Goal: Information Seeking & Learning: Learn about a topic

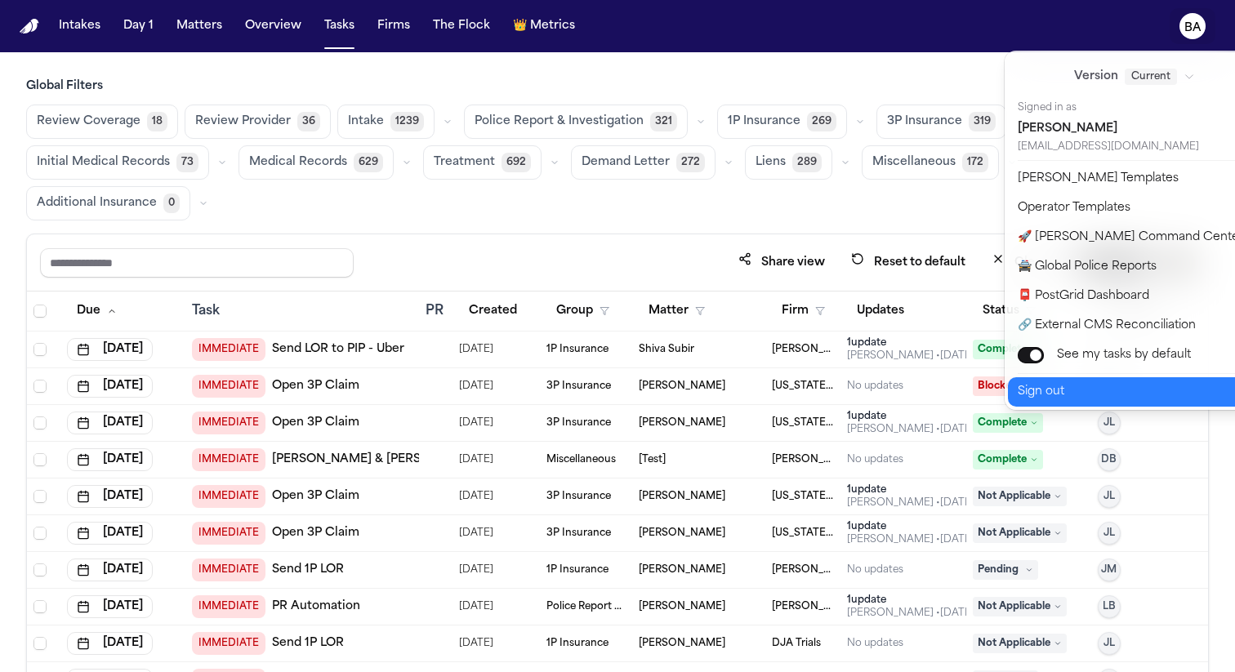
click at [1040, 390] on button "Sign out" at bounding box center [1144, 391] width 272 height 29
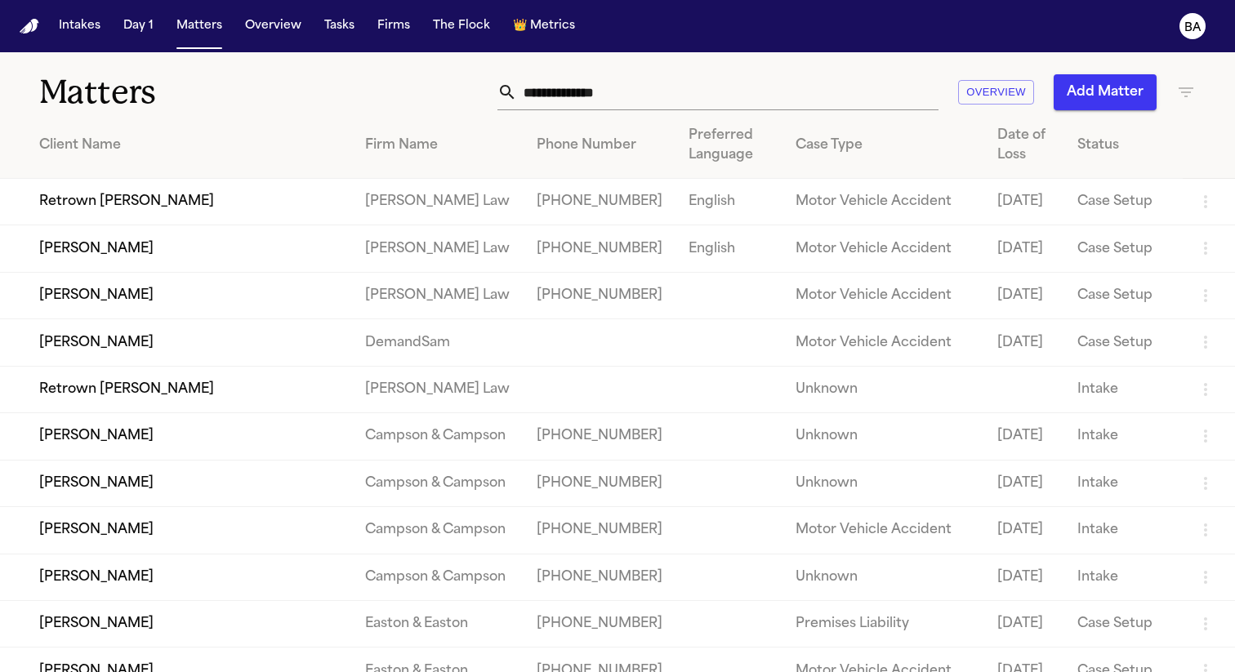
click at [657, 88] on input "text" at bounding box center [727, 92] width 421 height 36
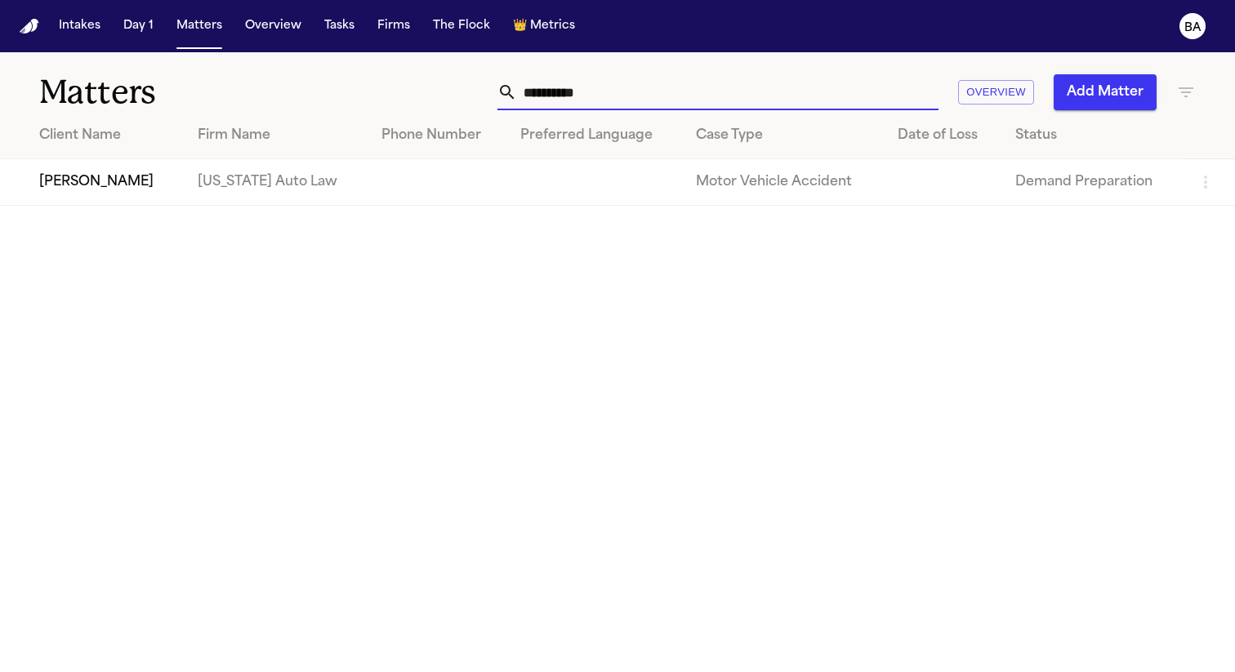
type input "**********"
click at [73, 187] on td "[PERSON_NAME]" at bounding box center [92, 182] width 185 height 47
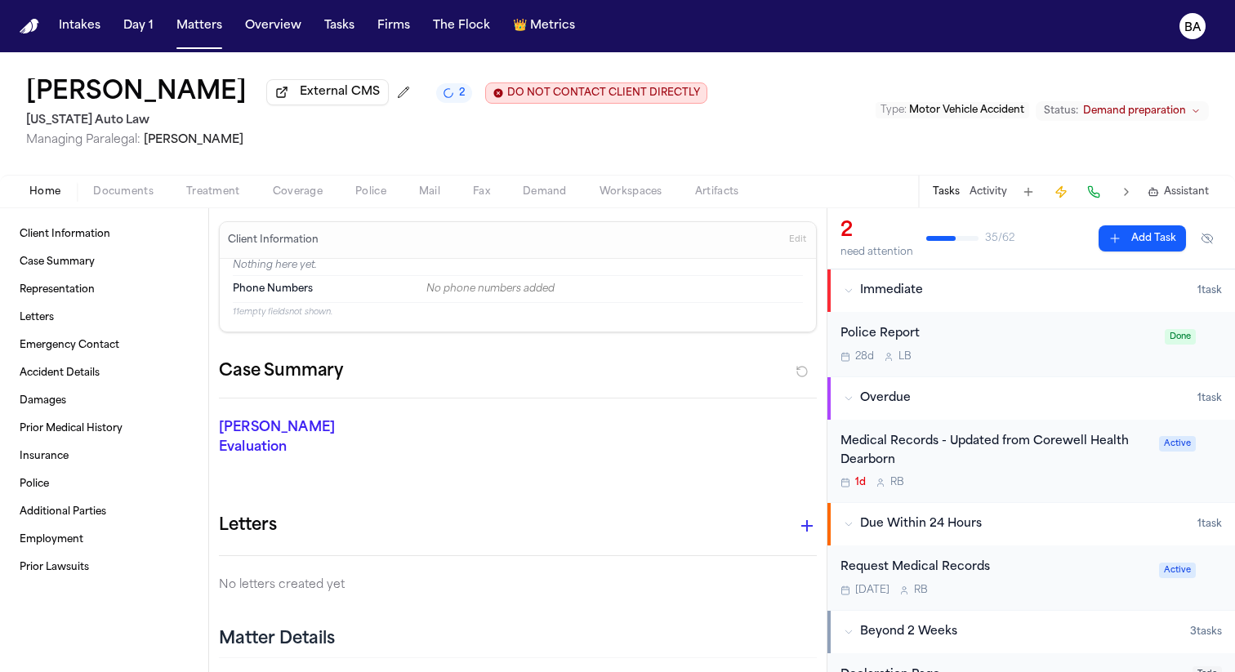
click at [459, 93] on span "2" at bounding box center [462, 93] width 7 height 13
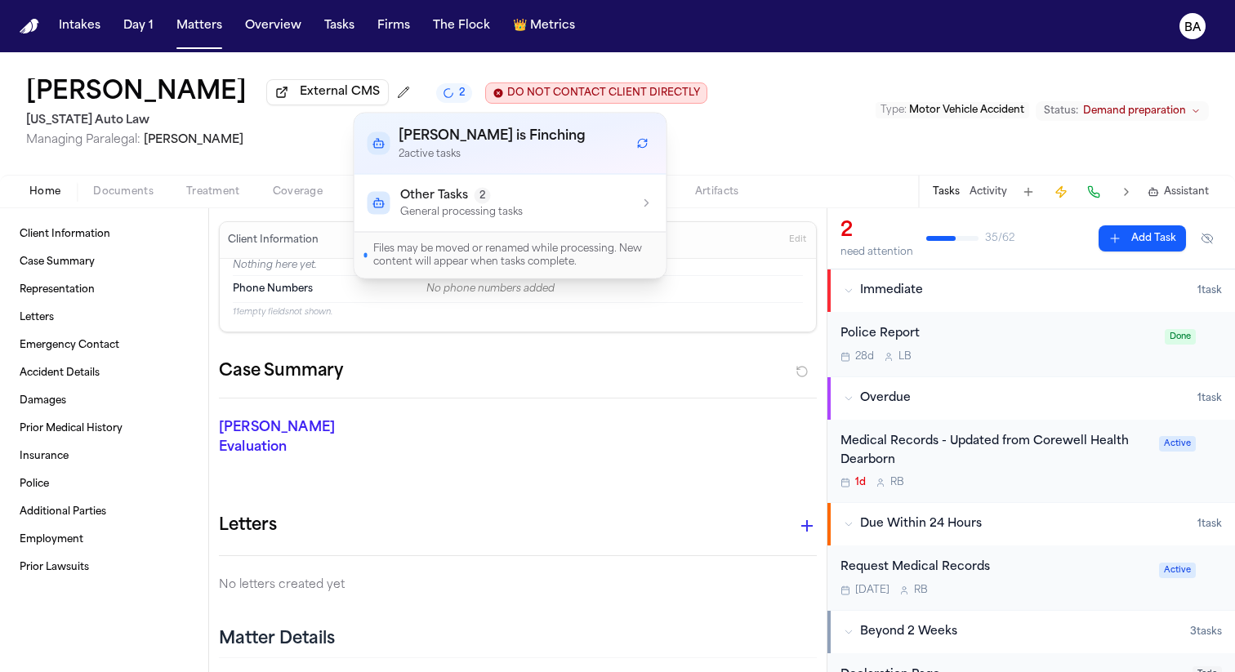
click at [443, 212] on p "General processing tasks" at bounding box center [461, 212] width 122 height 13
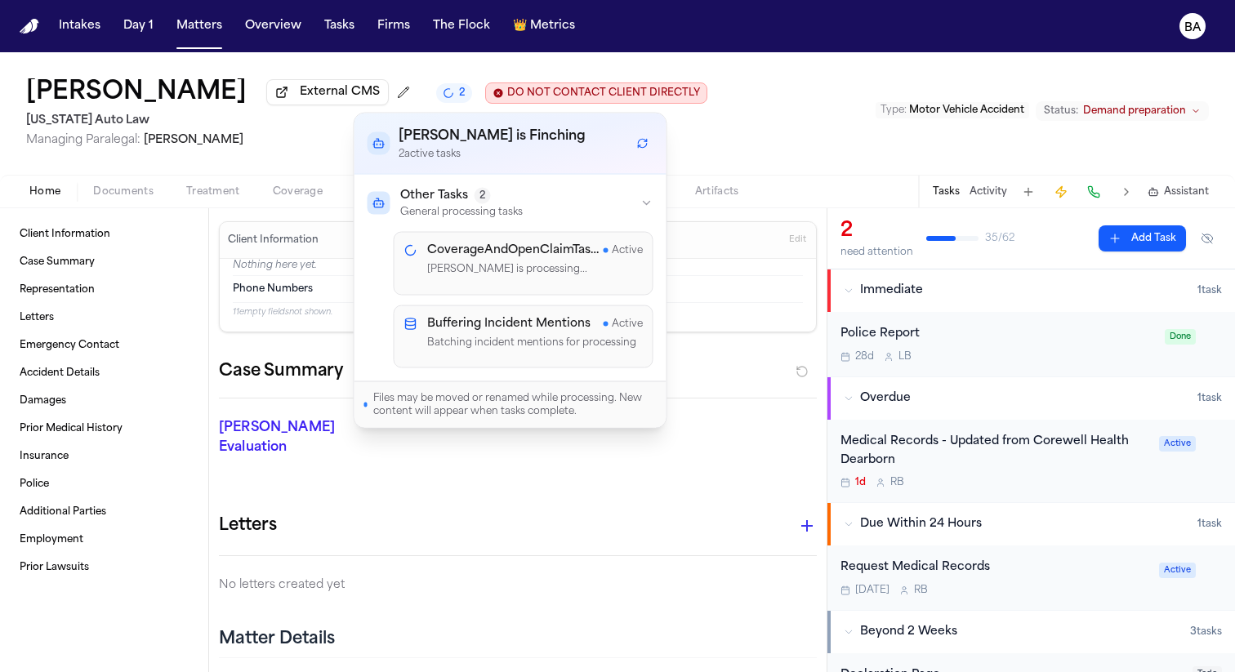
click at [173, 180] on div "Home Documents Treatment Coverage Police Mail Fax Demand Workspaces Artifacts T…" at bounding box center [617, 191] width 1235 height 33
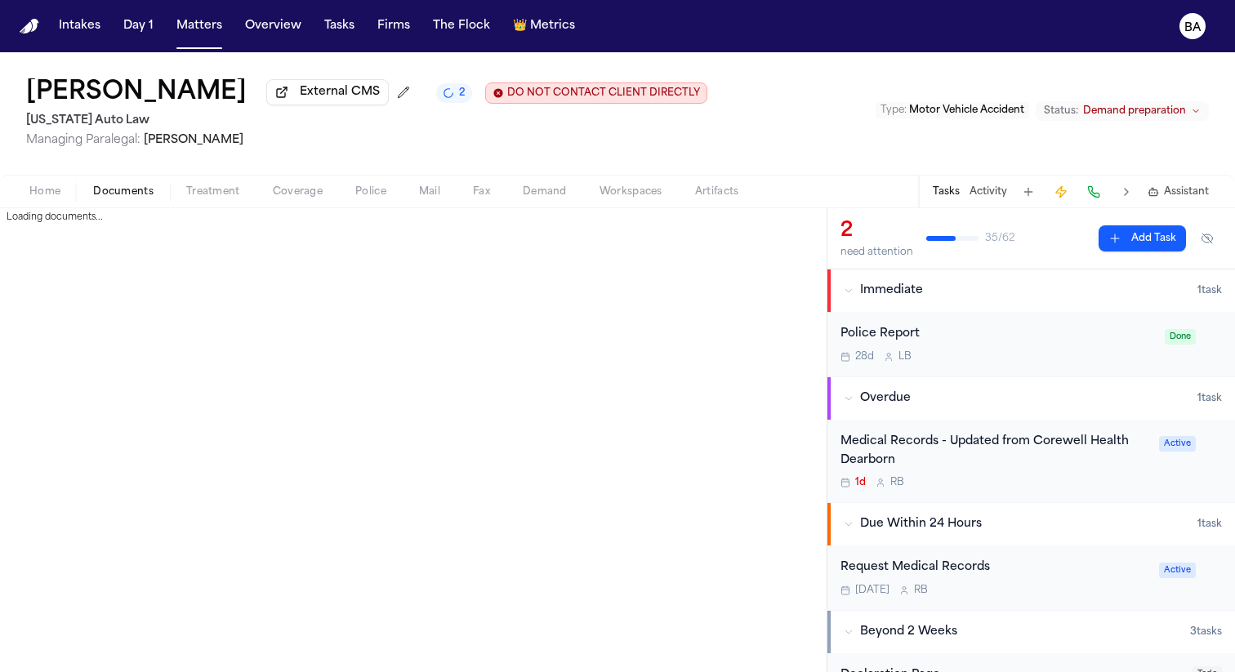
click at [118, 197] on span "Documents" at bounding box center [123, 191] width 60 height 13
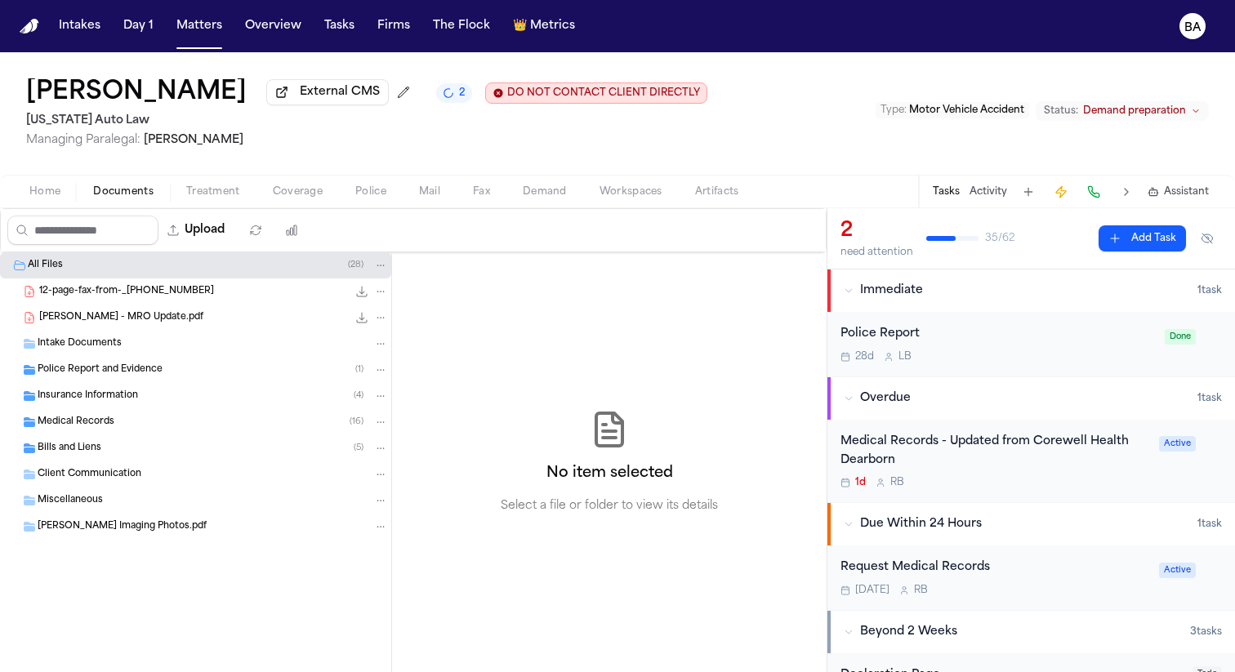
click at [115, 538] on div "[PERSON_NAME] Imaging Photos.pdf" at bounding box center [195, 527] width 391 height 26
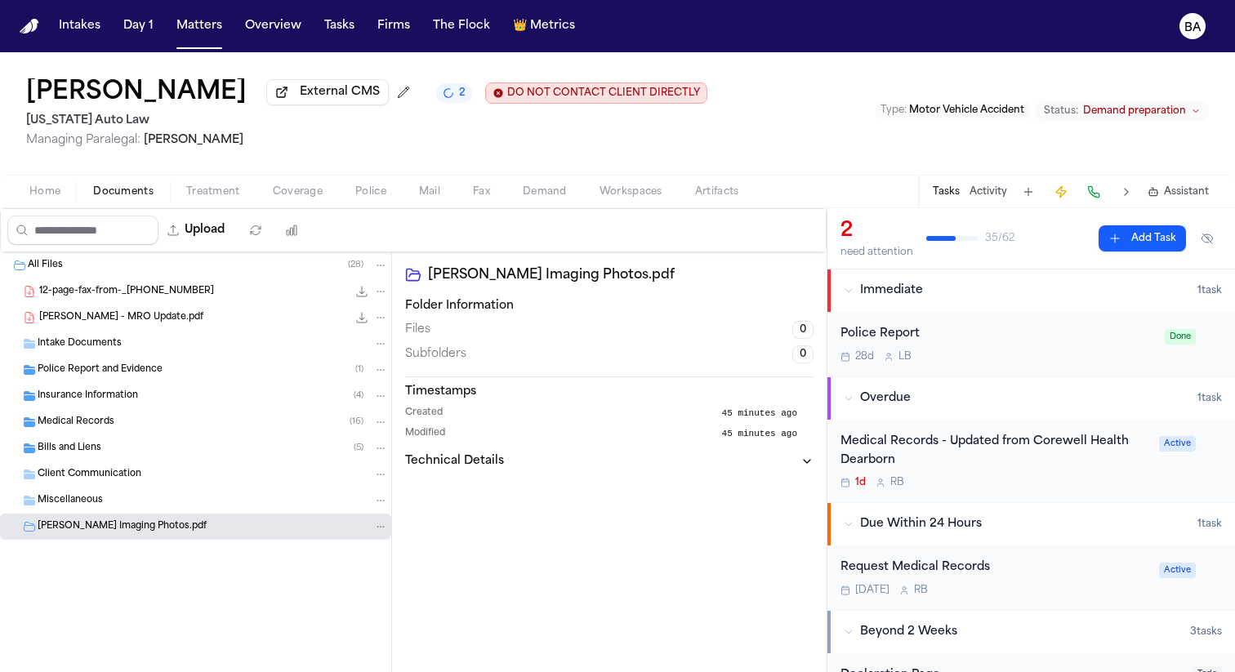
click at [72, 348] on span "Intake Documents" at bounding box center [80, 344] width 84 height 14
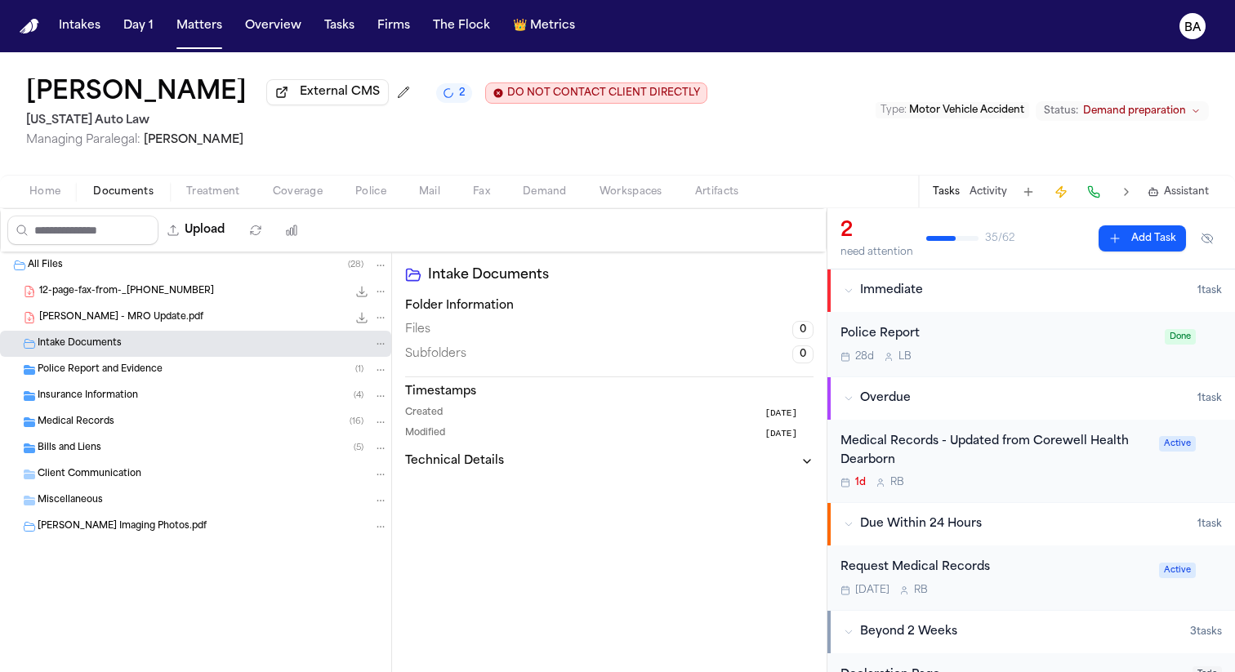
click at [74, 371] on span "Police Report and Evidence" at bounding box center [100, 370] width 125 height 14
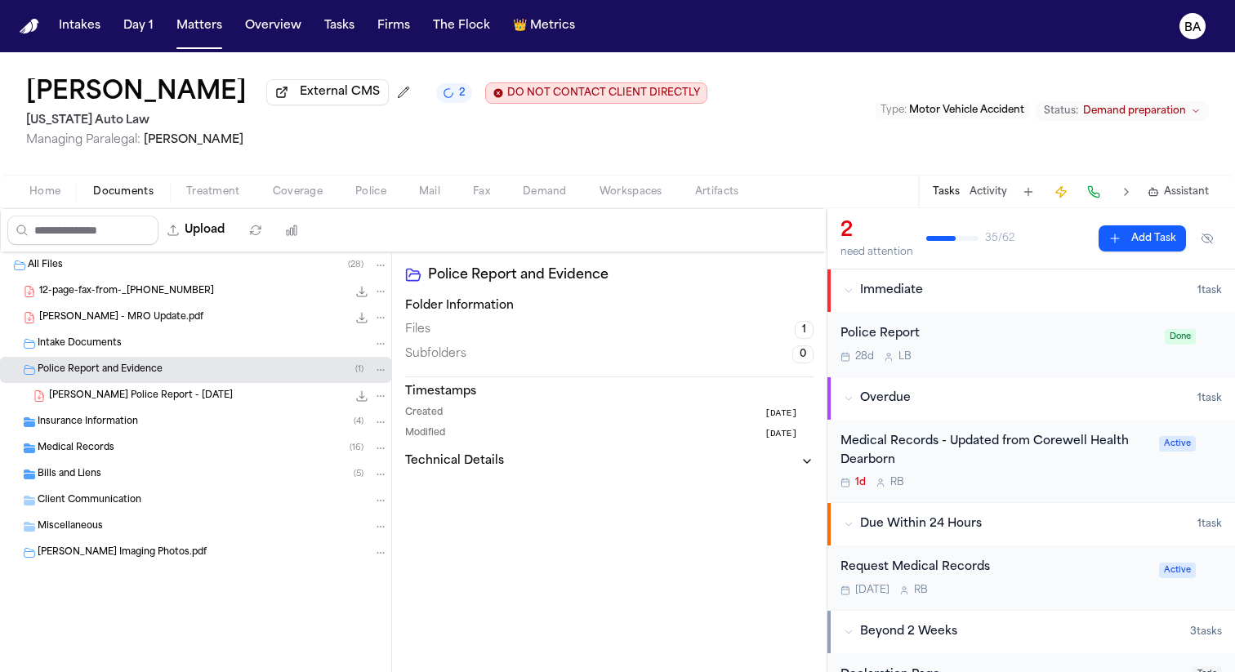
click at [86, 395] on span "[PERSON_NAME] Police Report - [DATE]" at bounding box center [141, 397] width 184 height 14
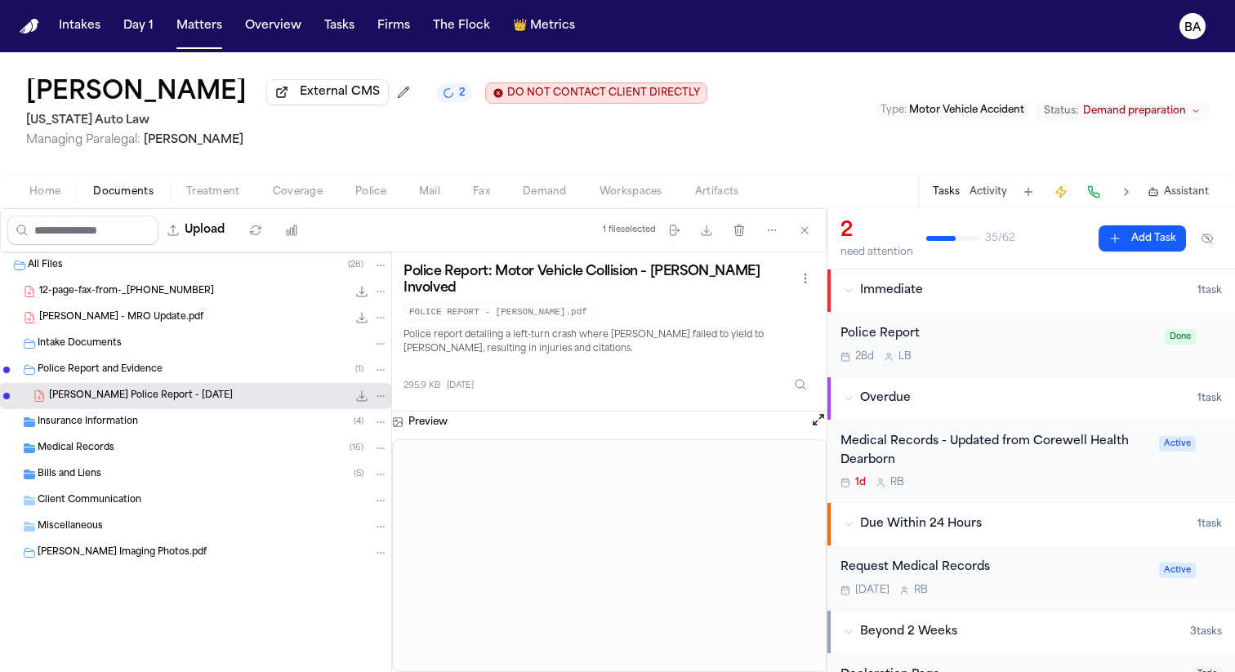
click at [76, 424] on span "Insurance Information" at bounding box center [88, 423] width 100 height 14
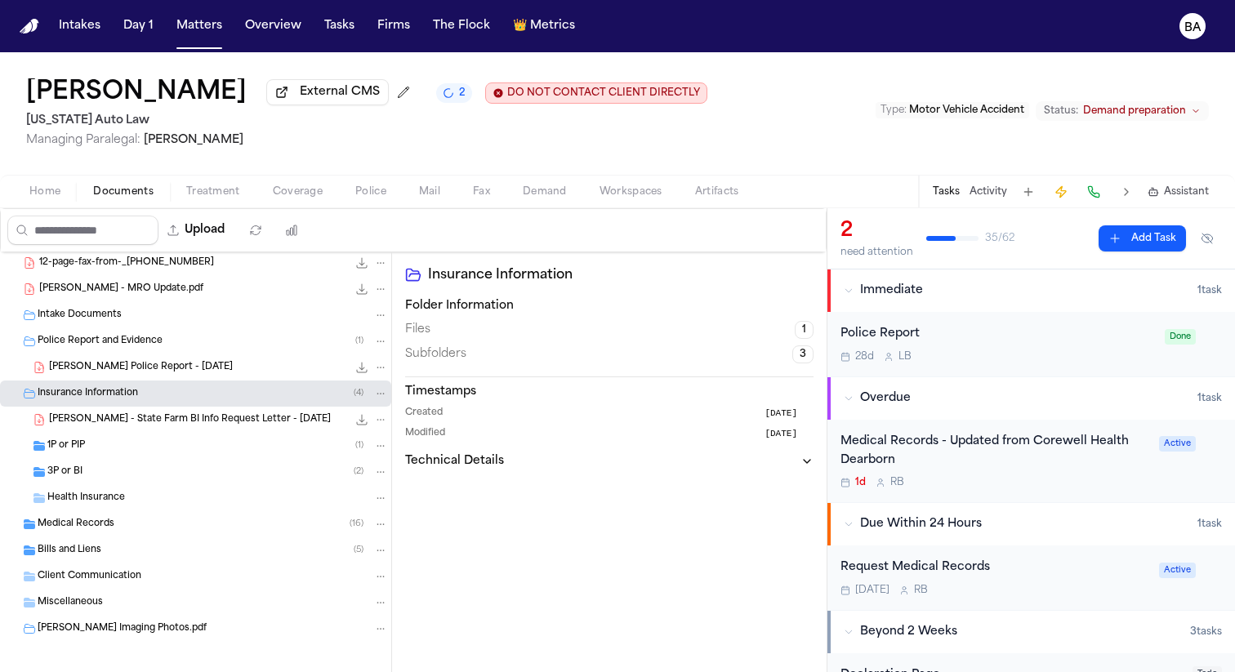
scroll to position [31, 0]
click at [95, 522] on span "Medical Records" at bounding box center [76, 522] width 77 height 14
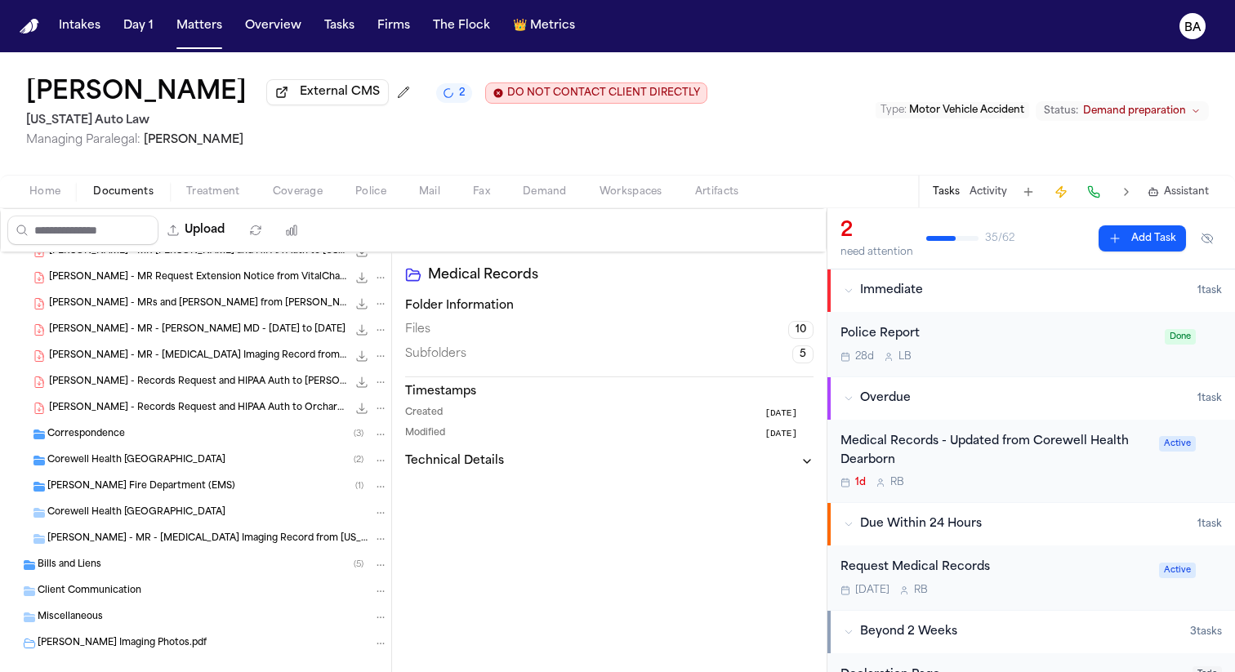
scroll to position [409, 0]
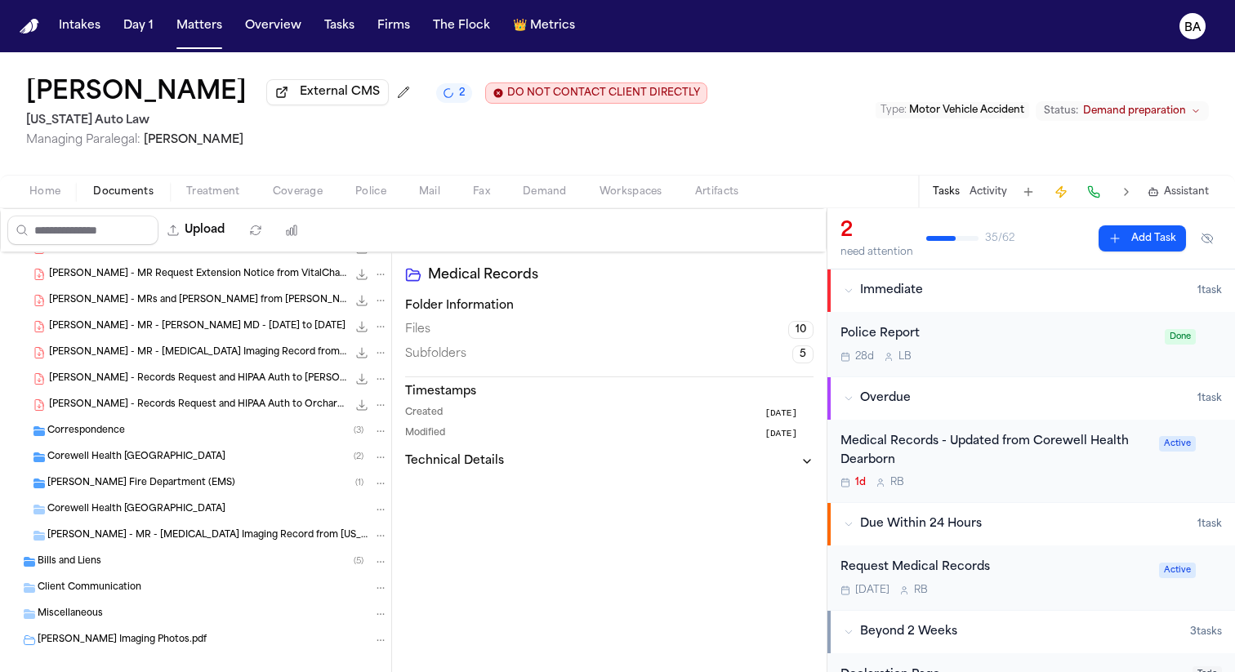
click at [194, 543] on span "[PERSON_NAME] - MR - [MEDICAL_DATA] Imaging Record from [US_STATE] Orthopedic S…" at bounding box center [208, 536] width 323 height 14
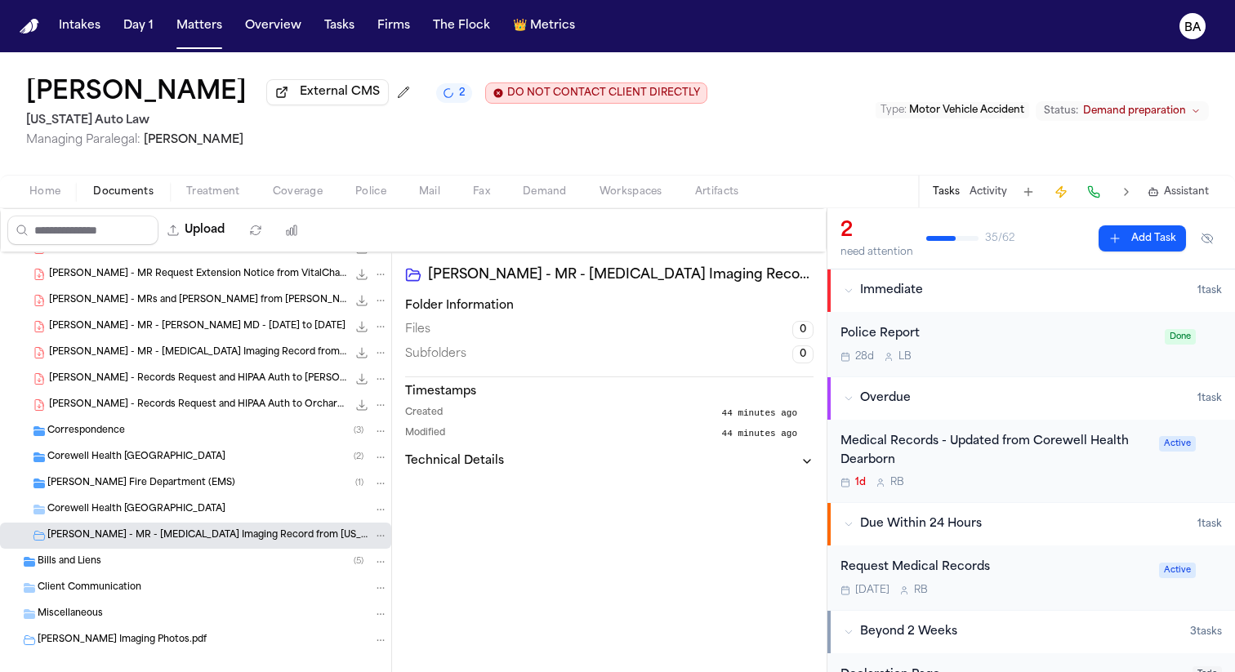
scroll to position [431, 0]
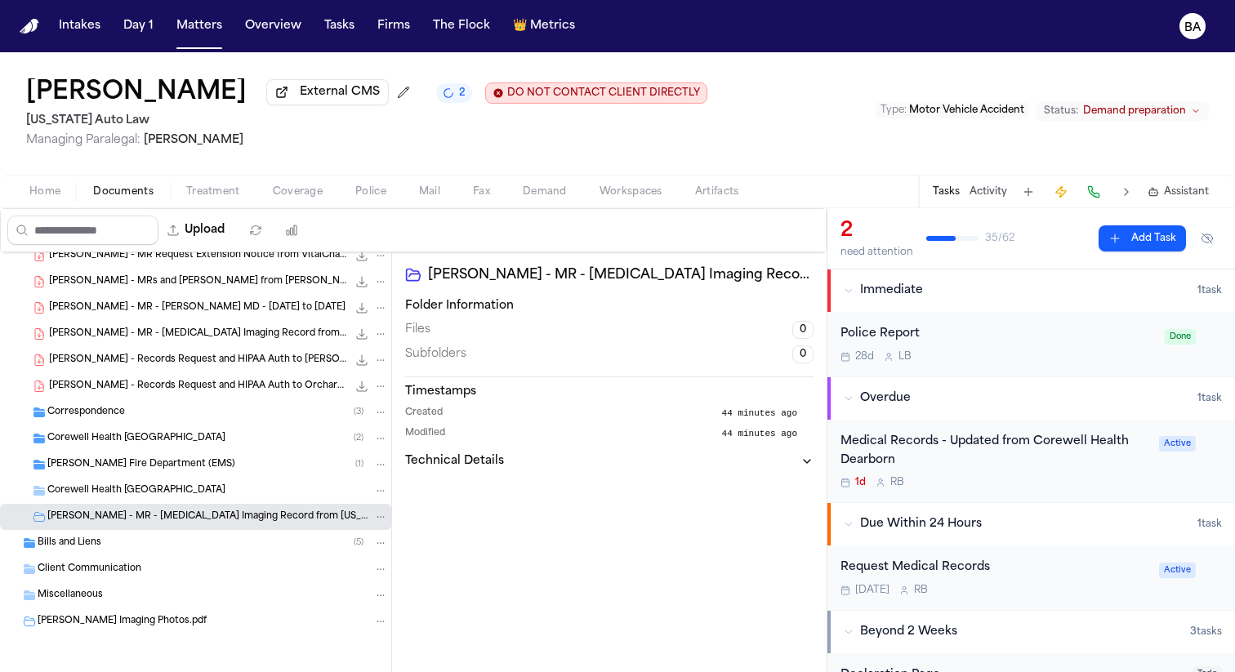
click at [171, 633] on div "[PERSON_NAME] Imaging Photos.pdf" at bounding box center [195, 621] width 391 height 26
